Goal: Find specific page/section: Find specific page/section

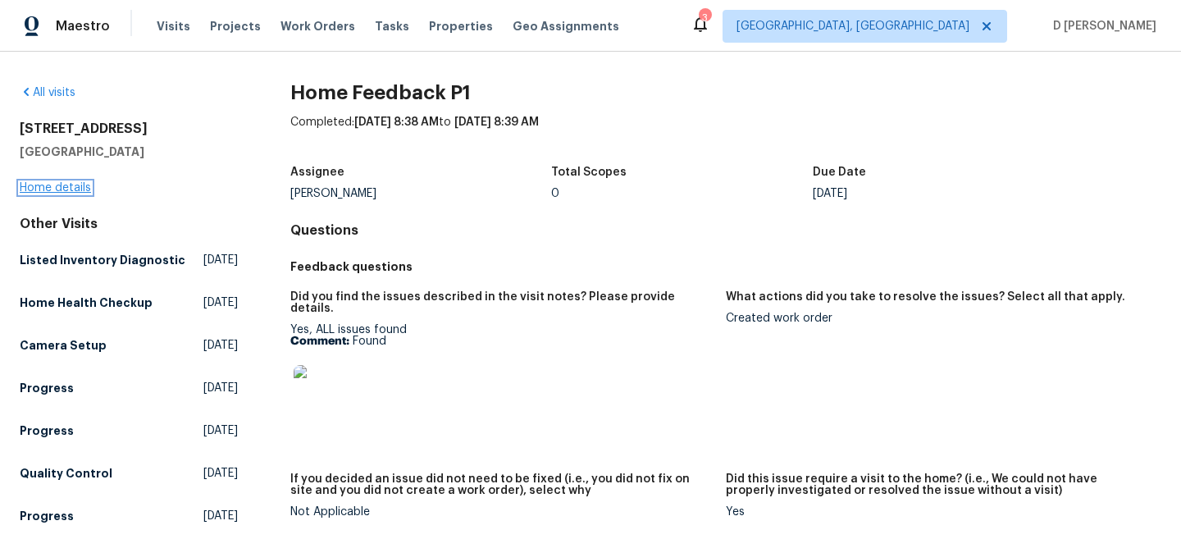
click at [78, 192] on link "Home details" at bounding box center [55, 187] width 71 height 11
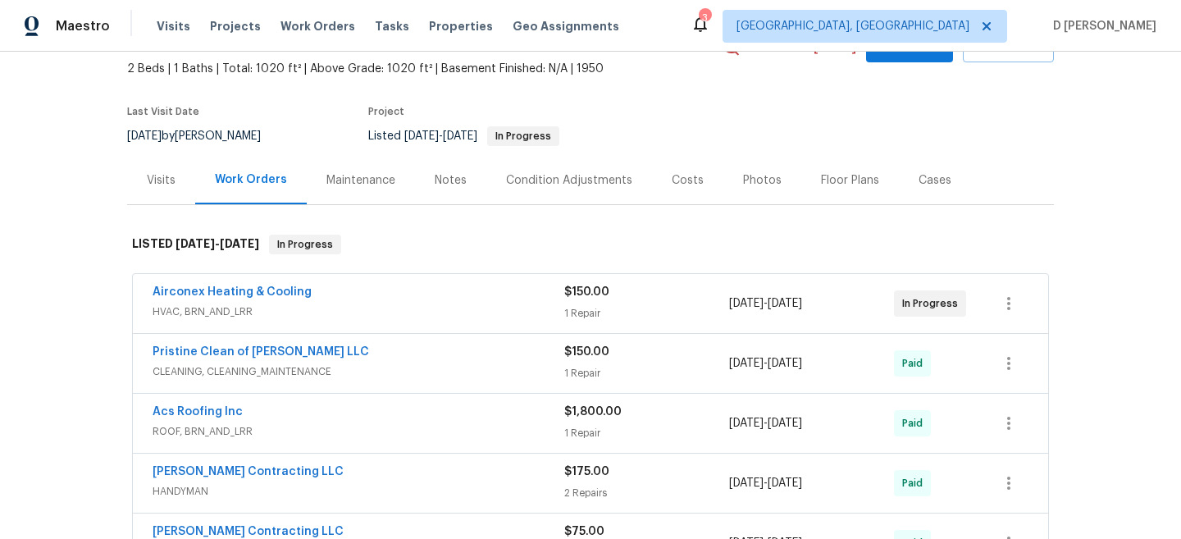
scroll to position [126, 0]
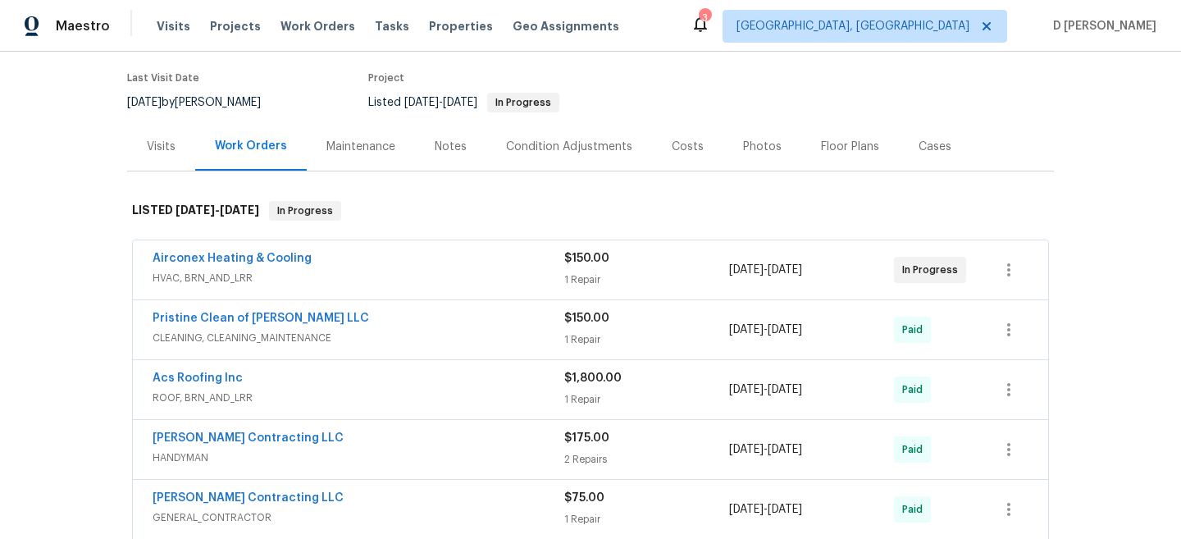
click at [245, 274] on span "HVAC, BRN_AND_LRR" at bounding box center [359, 278] width 412 height 16
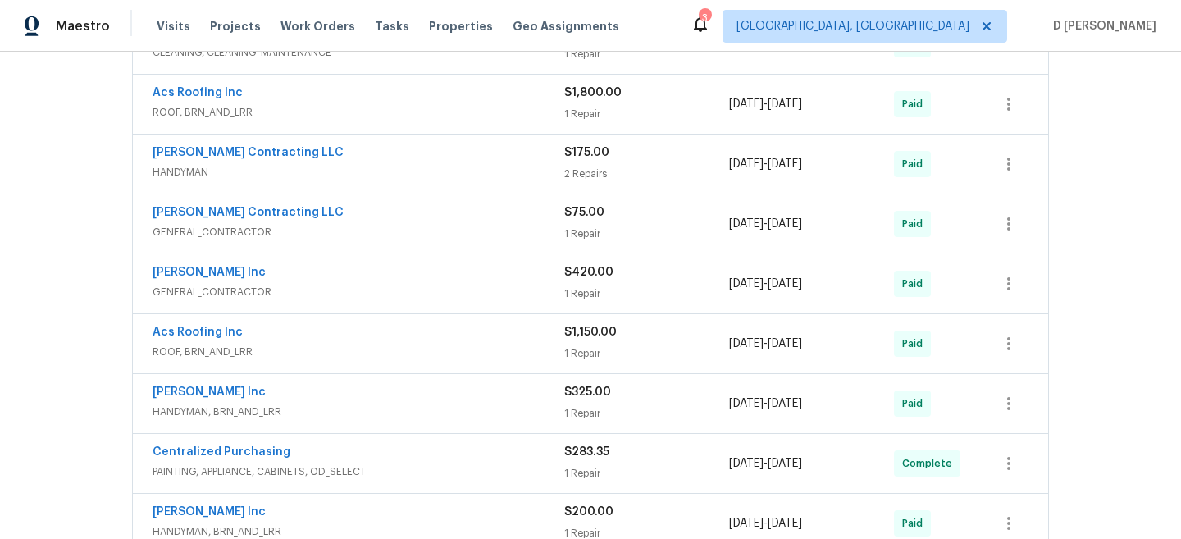
scroll to position [0, 0]
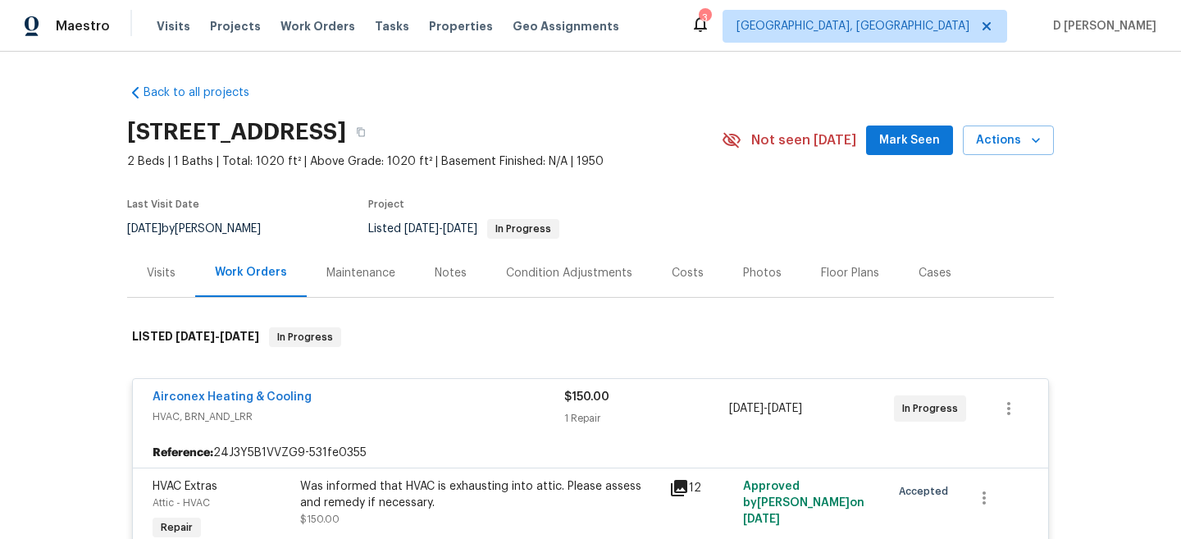
click at [173, 276] on div "Visits" at bounding box center [161, 273] width 29 height 16
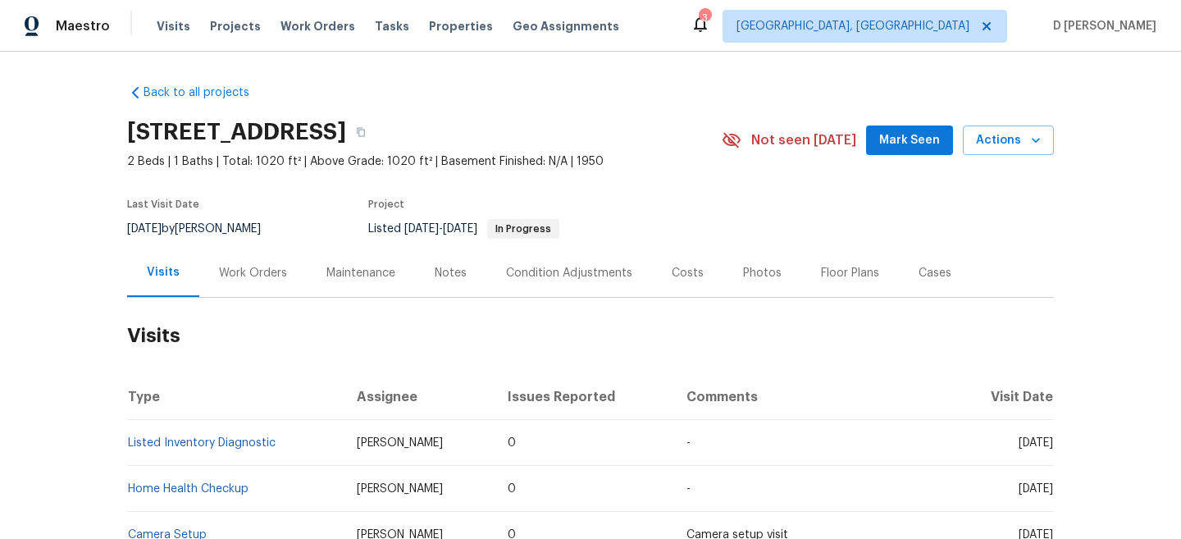
scroll to position [105, 0]
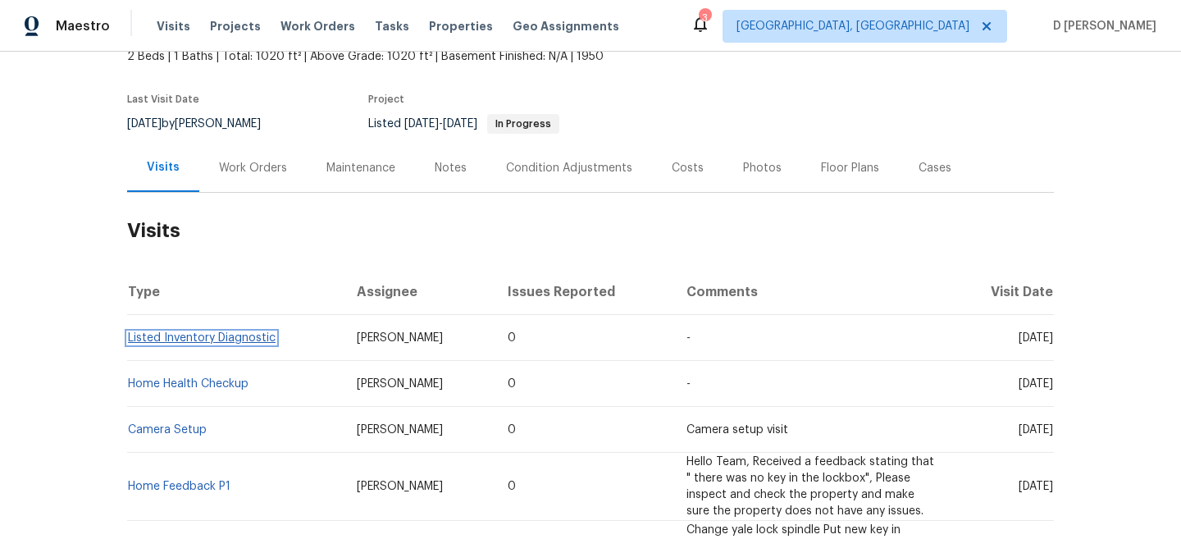
click at [204, 338] on link "Listed Inventory Diagnostic" at bounding box center [202, 337] width 148 height 11
